Goal: Task Accomplishment & Management: Complete application form

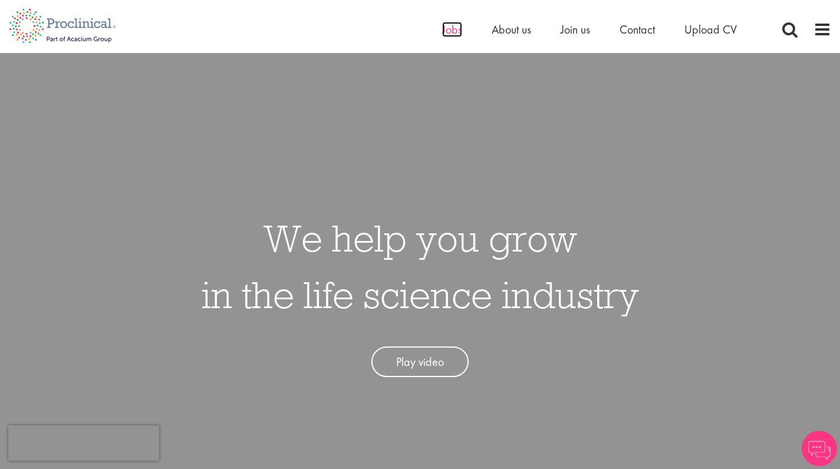
click at [456, 33] on span "Jobs" at bounding box center [452, 29] width 20 height 15
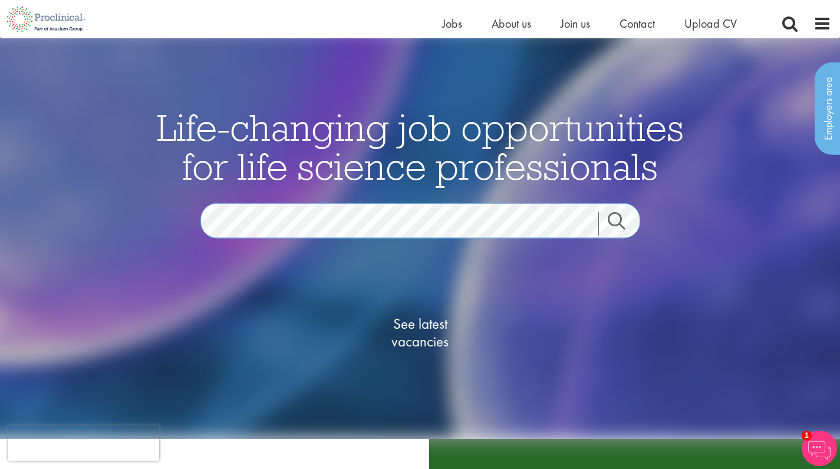
scroll to position [20, 0]
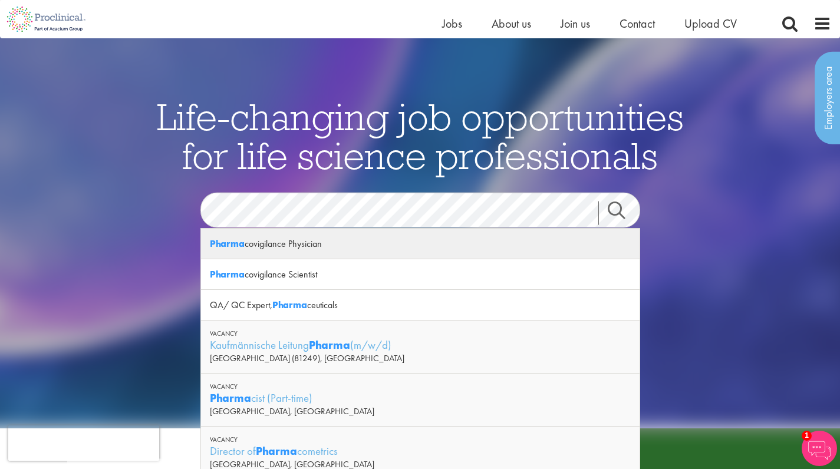
click at [291, 246] on div "Pharma covigilance Physician" at bounding box center [420, 244] width 438 height 31
